Goal: Information Seeking & Learning: Learn about a topic

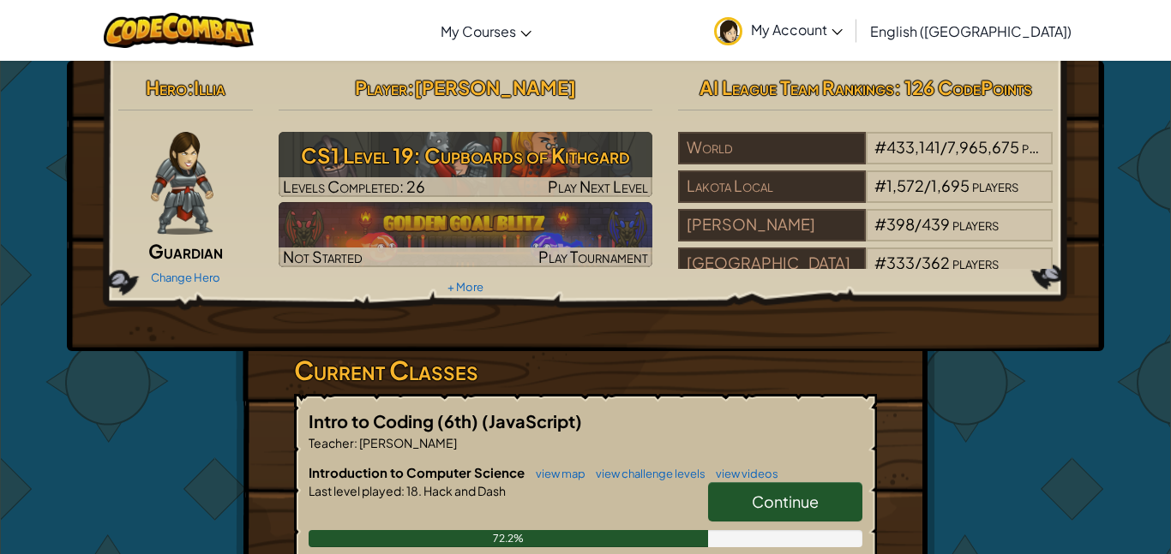
click at [841, 514] on link "Continue" at bounding box center [785, 501] width 154 height 39
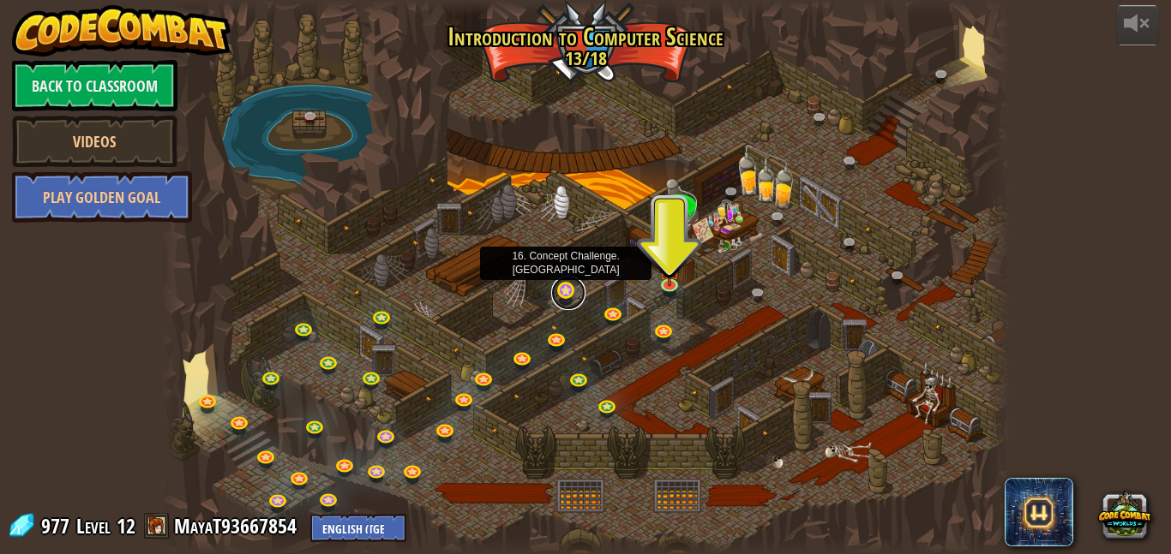
click at [566, 284] on link at bounding box center [568, 293] width 34 height 34
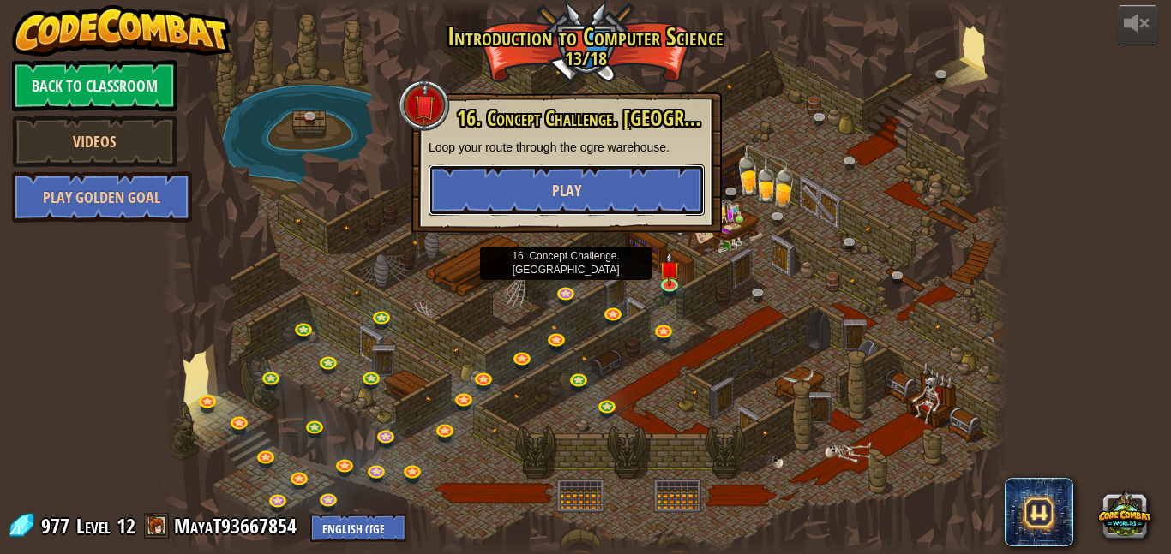
click at [535, 201] on button "Play" at bounding box center [566, 190] width 276 height 51
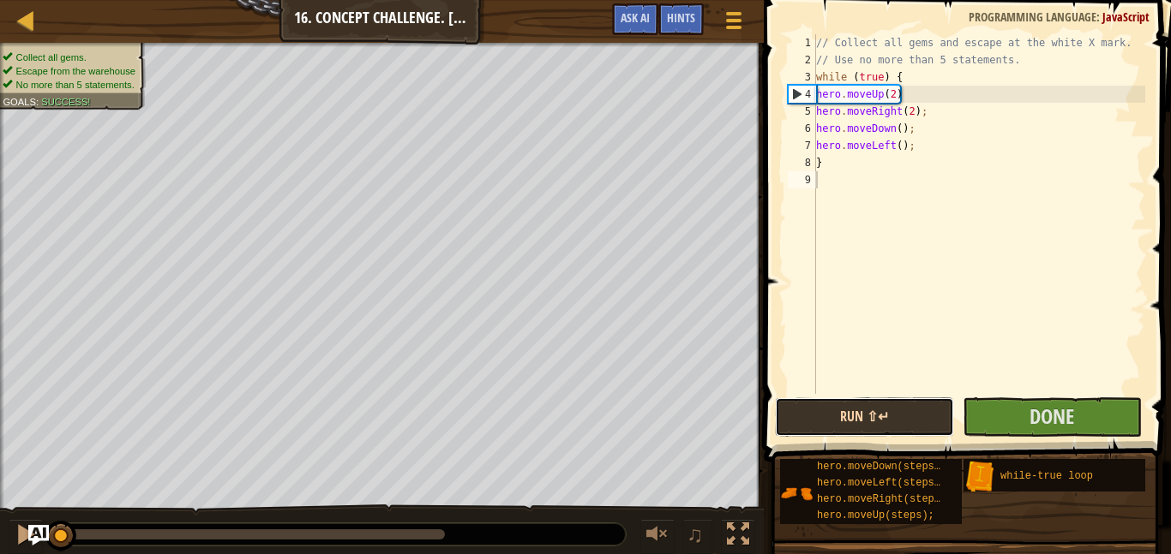
click at [884, 435] on button "Run ⇧↵" at bounding box center [864, 417] width 179 height 39
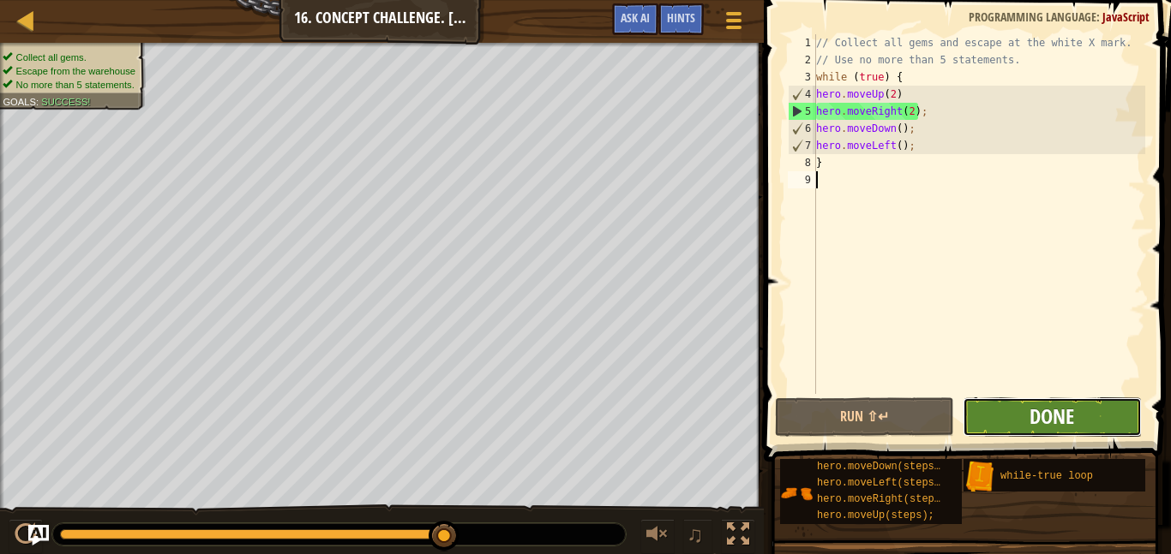
click at [1057, 404] on span "Done" at bounding box center [1051, 416] width 45 height 27
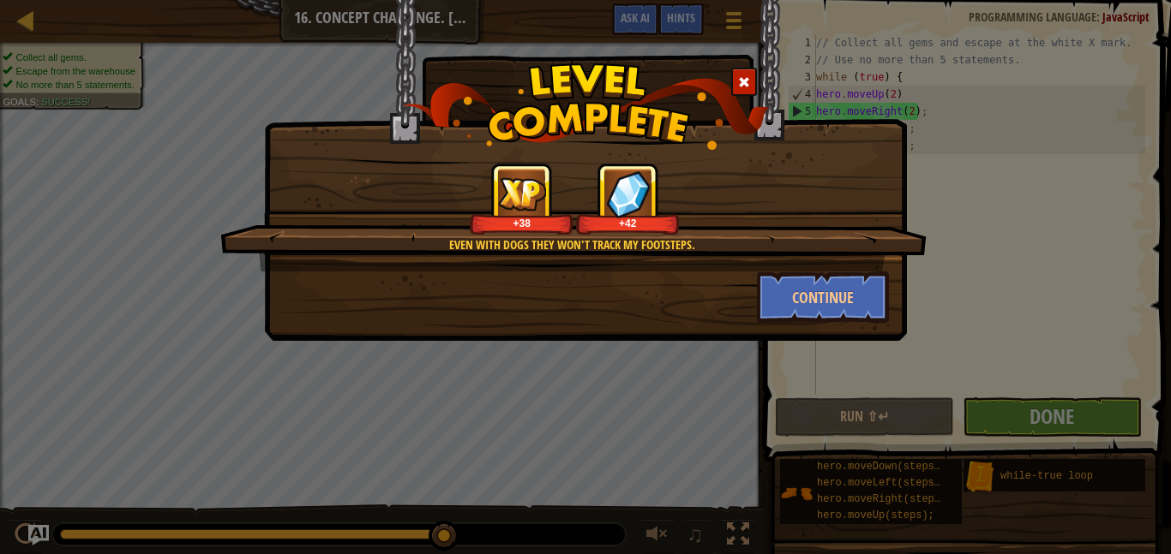
click at [738, 93] on div at bounding box center [744, 82] width 26 height 28
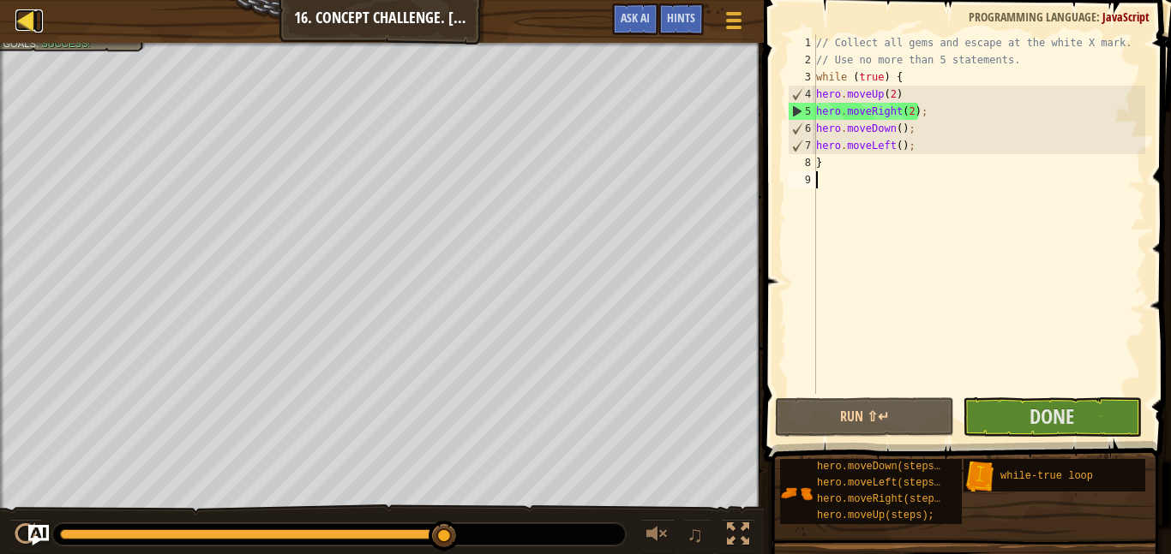
click at [16, 11] on div at bounding box center [25, 19] width 21 height 21
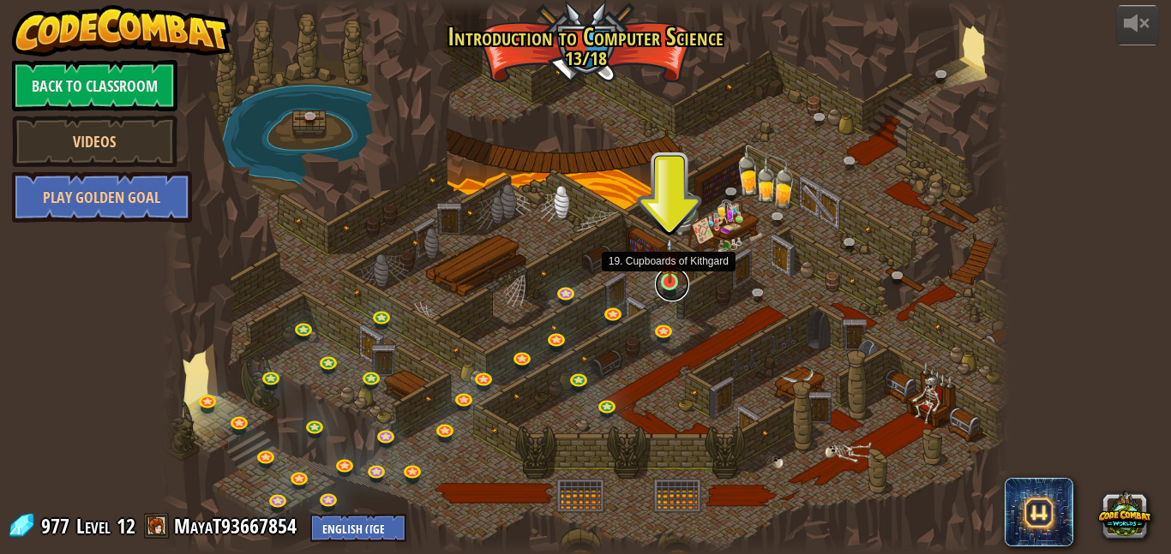
click at [661, 292] on link at bounding box center [672, 284] width 34 height 34
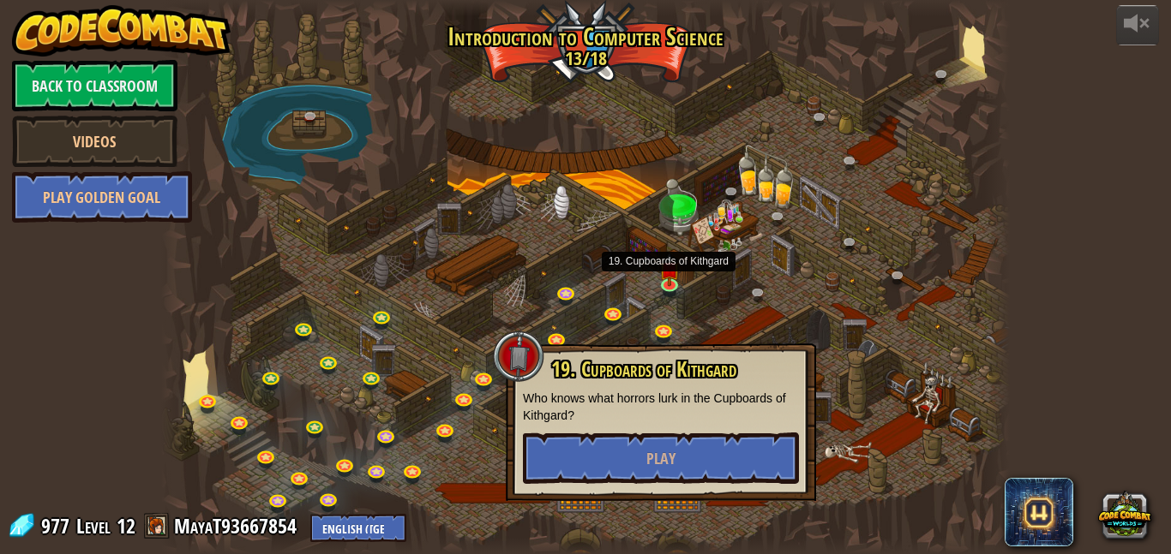
click at [1157, 339] on div "powered by Back to Classroom Videos Play Golden Goal 25. Kithgard Gates (Locked…" at bounding box center [585, 277] width 1171 height 554
click at [1102, 348] on div "powered by Back to Classroom Videos Play Golden Goal 25. Kithgard Gates (Locked…" at bounding box center [585, 277] width 1171 height 554
click at [1093, 351] on div "powered by Back to Classroom Videos Play Golden Goal 25. Kithgard Gates (Locked…" at bounding box center [585, 277] width 1171 height 554
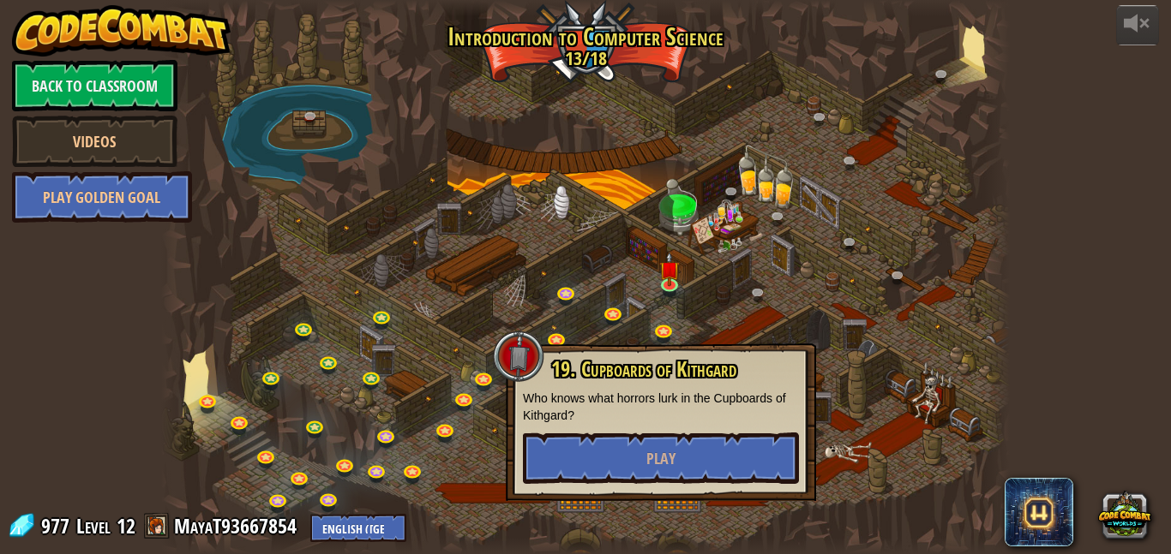
click at [1094, 352] on div "powered by Back to Classroom Videos Play Golden Goal 25. Kithgard Gates (Locked…" at bounding box center [585, 277] width 1171 height 554
click at [322, 296] on div at bounding box center [585, 277] width 848 height 554
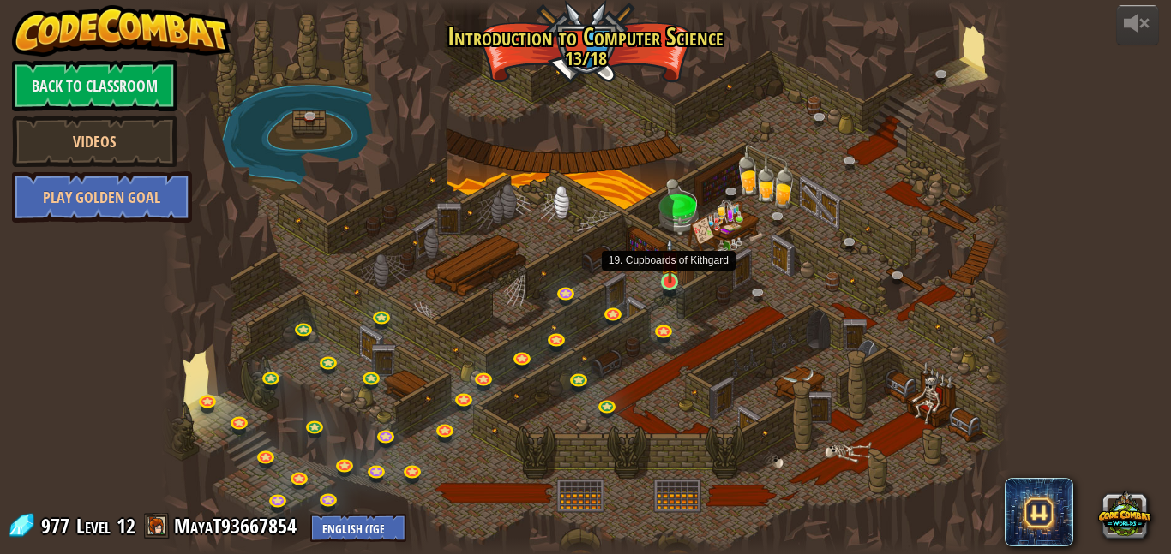
click at [667, 271] on img at bounding box center [670, 260] width 20 height 46
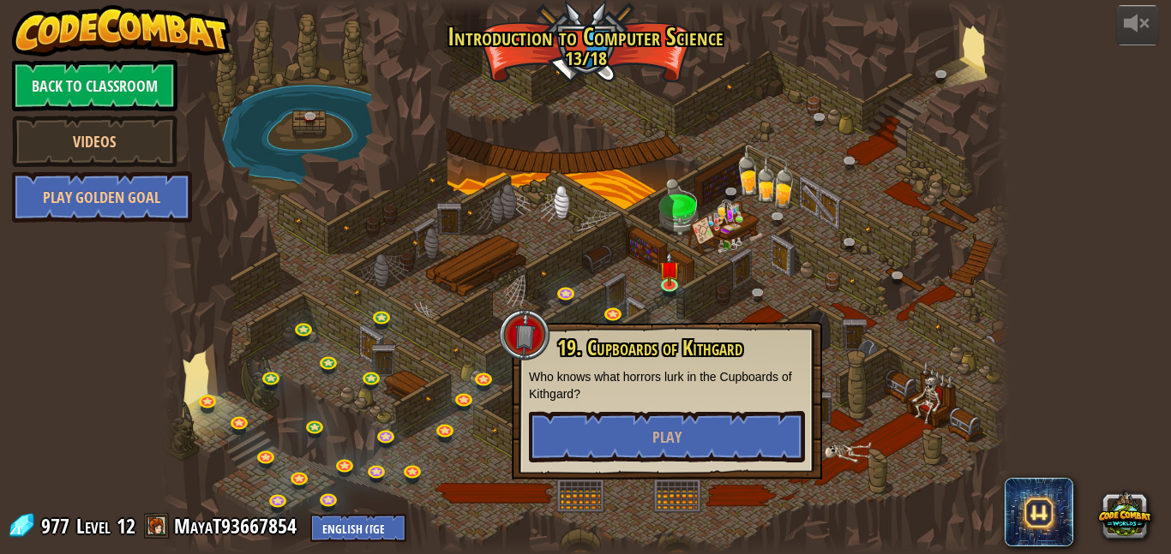
click at [644, 248] on div at bounding box center [585, 277] width 848 height 554
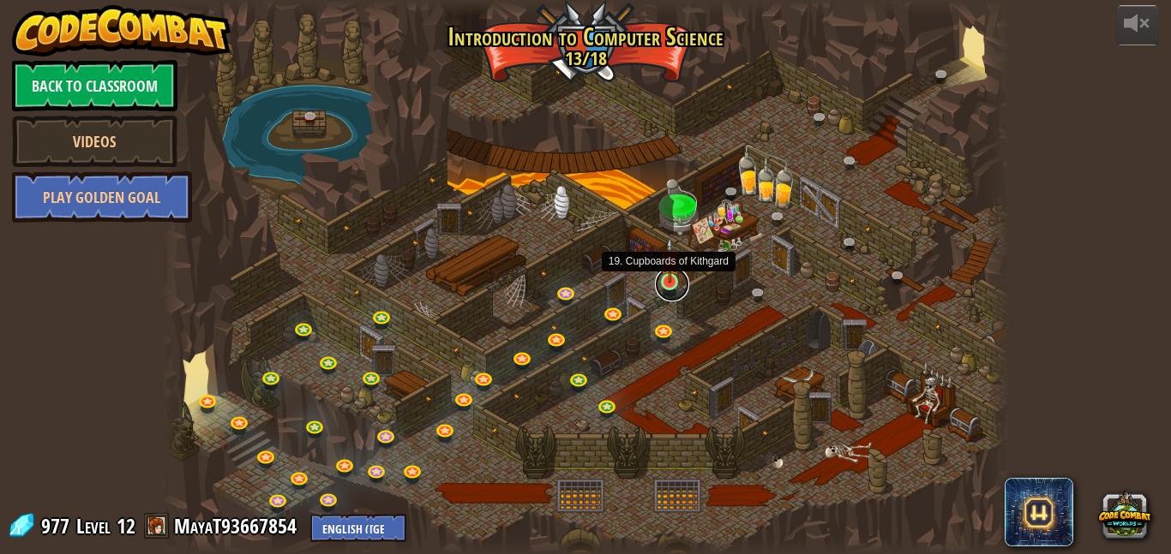
click at [669, 285] on link at bounding box center [672, 284] width 34 height 34
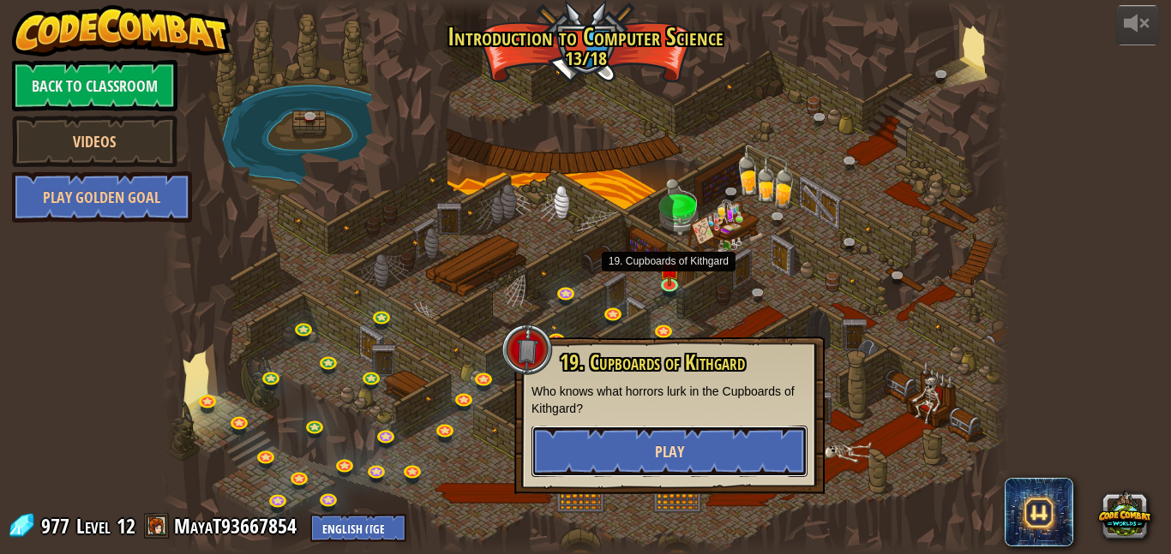
click at [629, 459] on button "Play" at bounding box center [669, 451] width 276 height 51
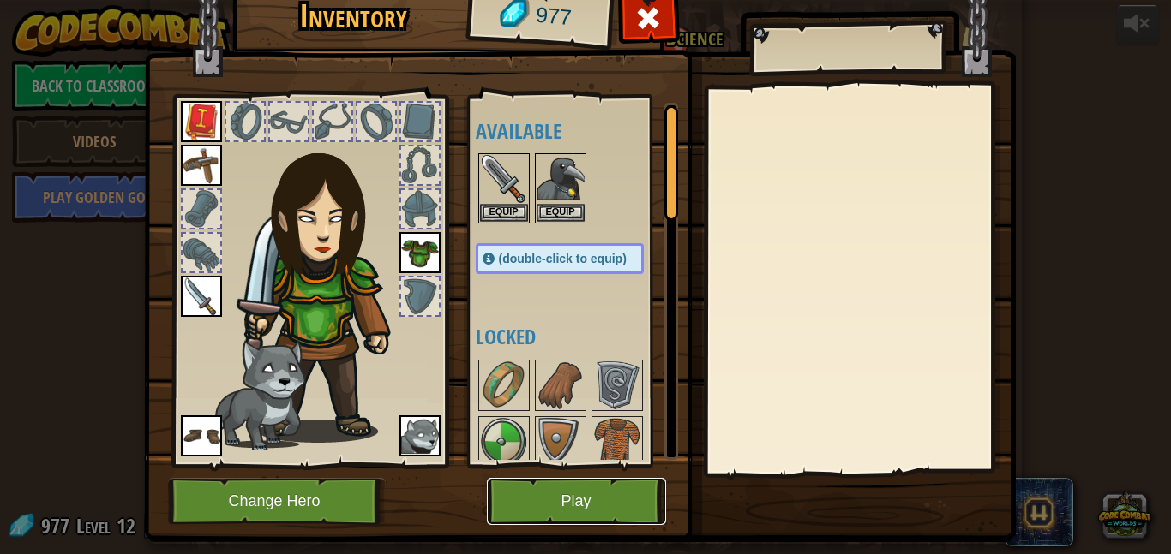
click at [570, 494] on button "Play" at bounding box center [576, 501] width 179 height 47
